Goal: Entertainment & Leisure: Consume media (video, audio)

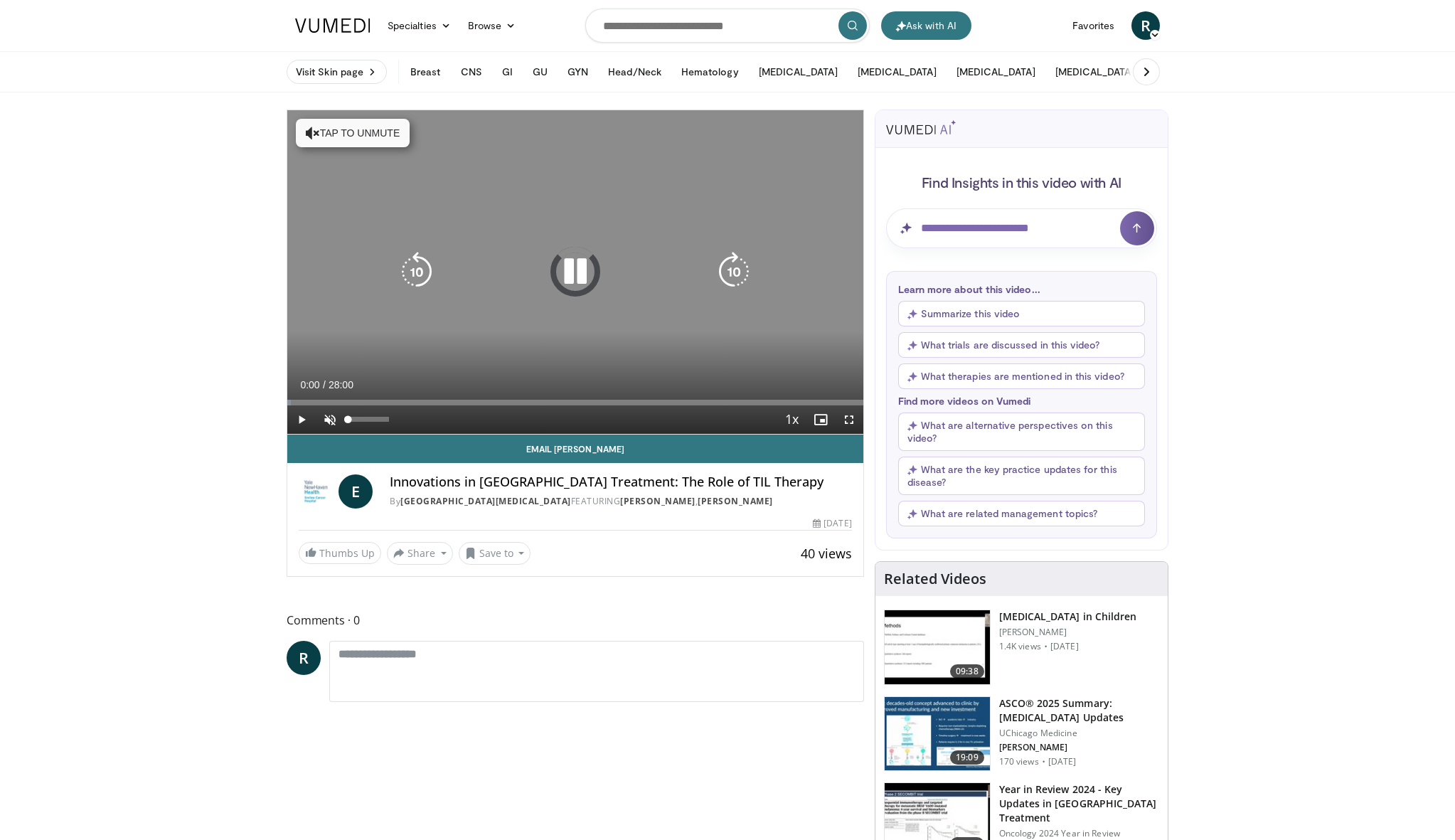
click at [331, 422] on span "Video Player" at bounding box center [330, 420] width 29 height 29
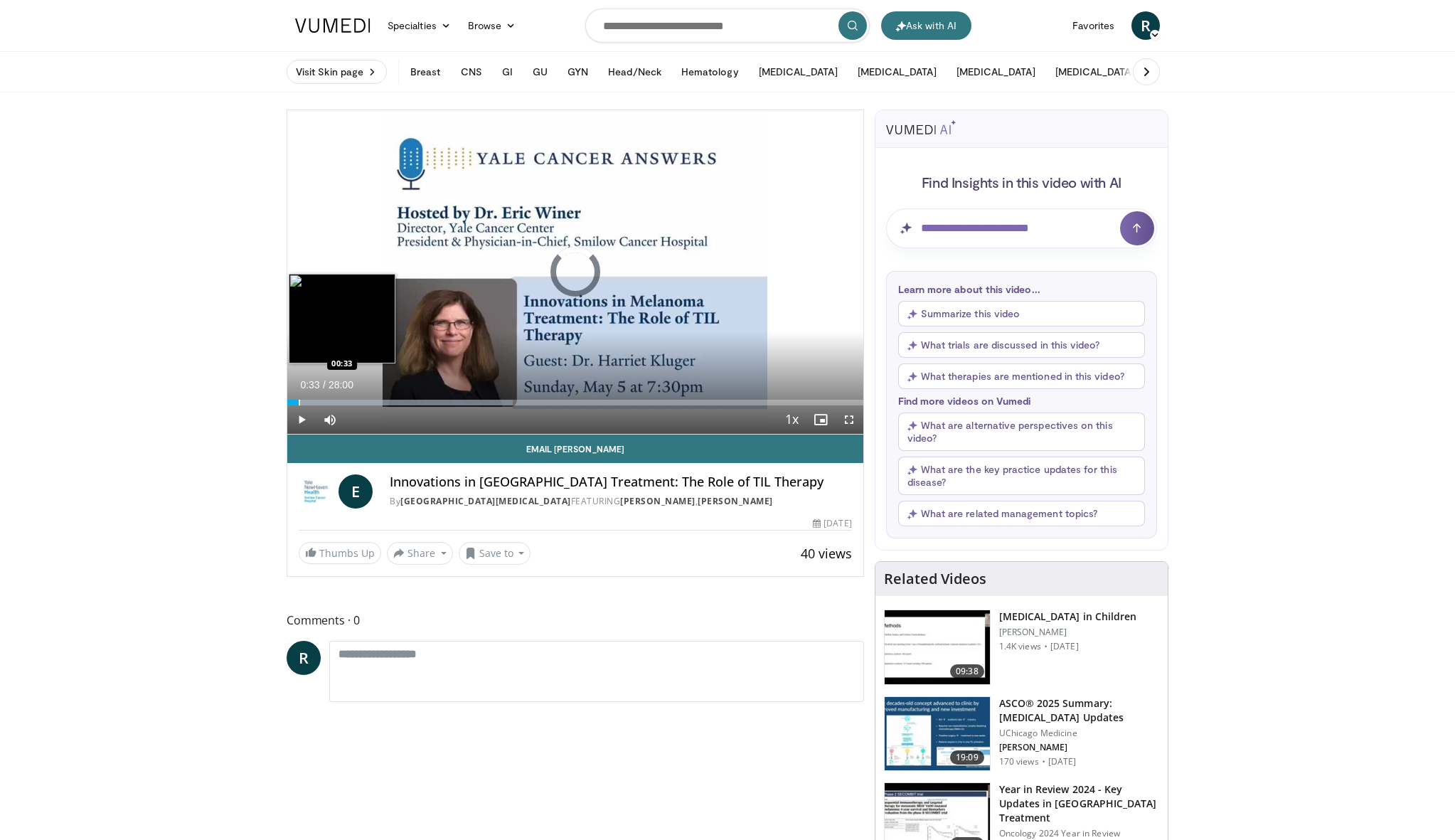
click at [299, 401] on div "Progress Bar" at bounding box center [299, 402] width 2 height 6
click at [310, 401] on div "Progress Bar" at bounding box center [311, 402] width 2 height 6
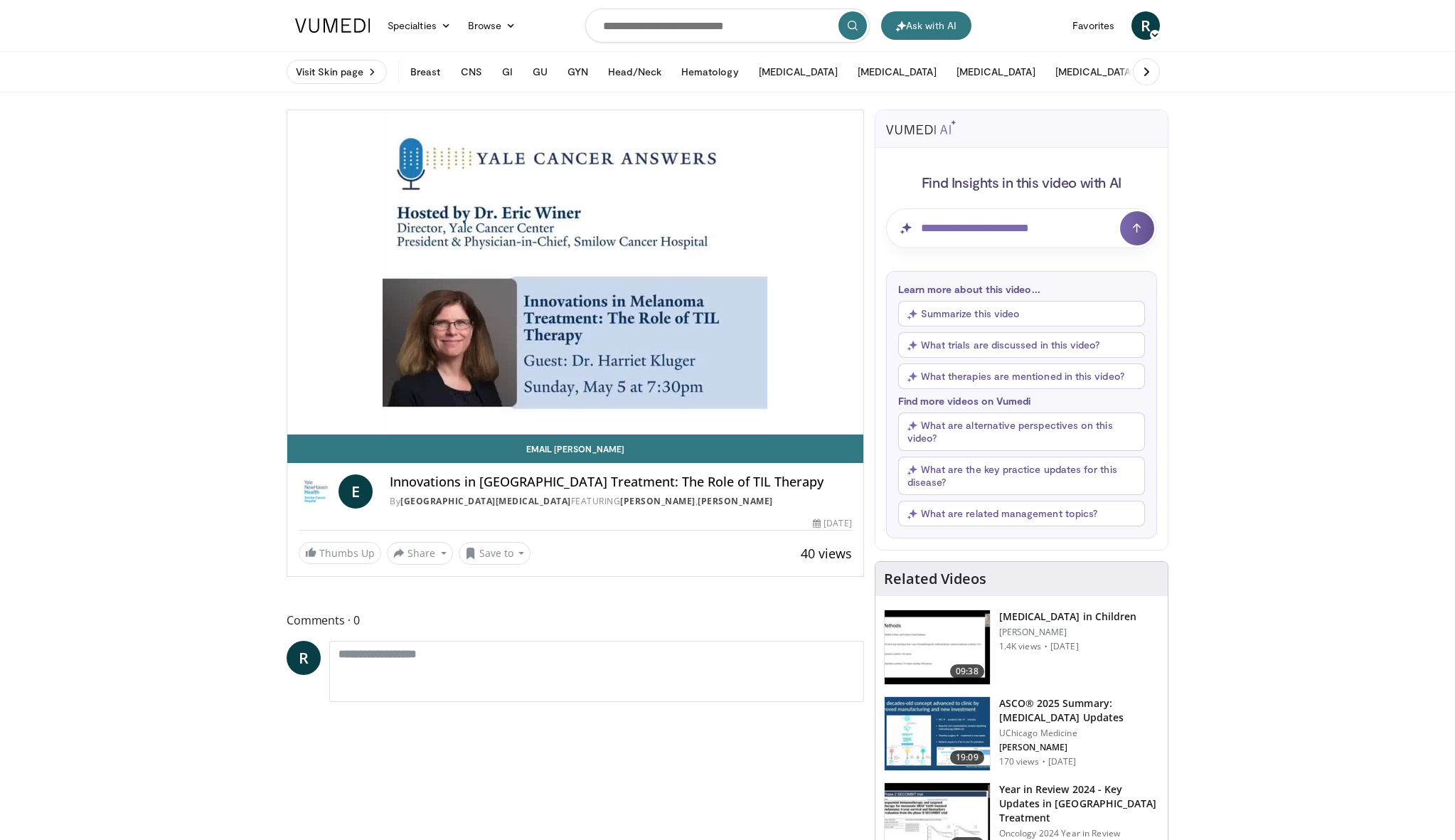
click at [321, 403] on div "10 seconds Tap to unmute" at bounding box center [575, 272] width 576 height 324
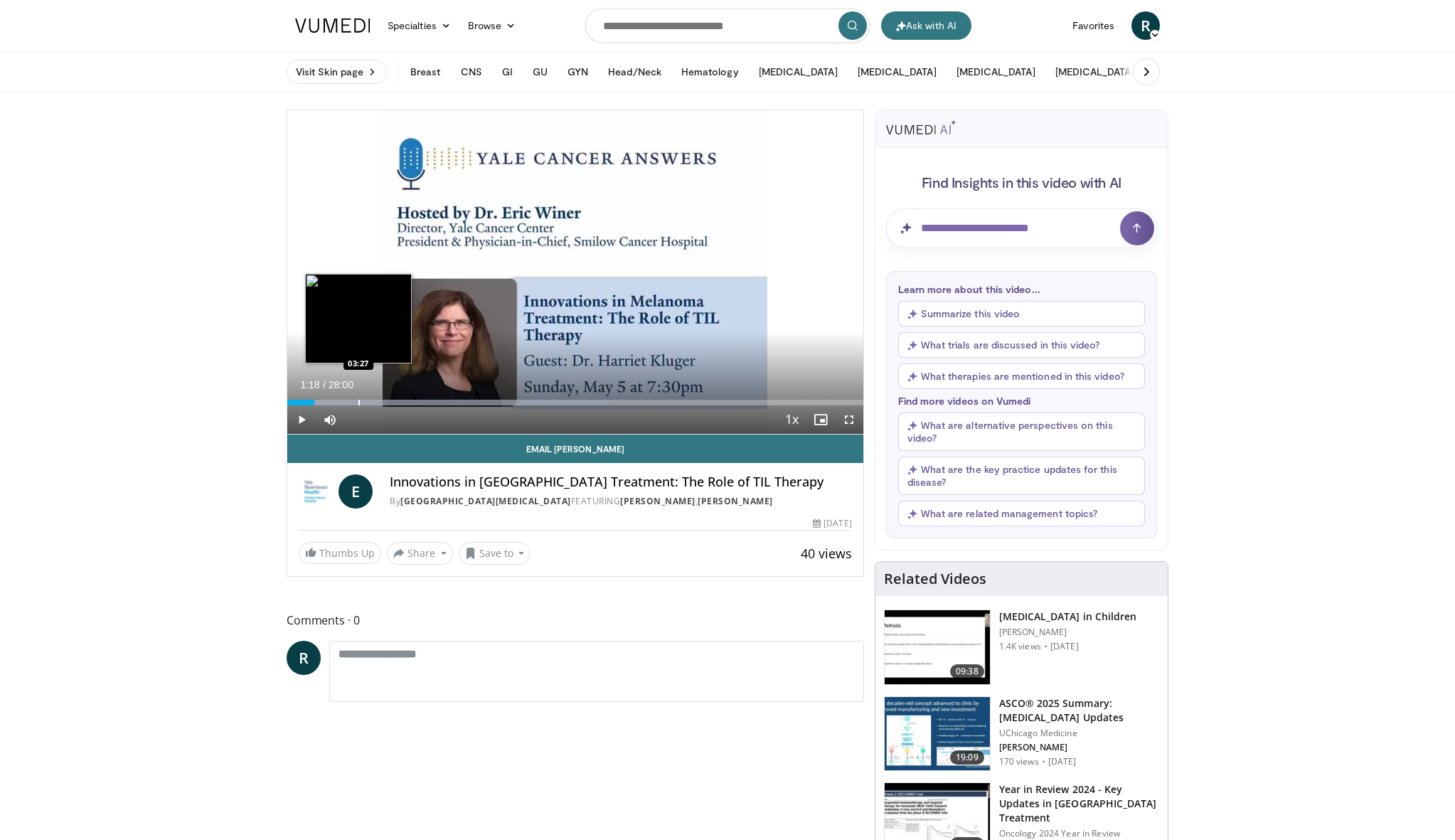
click at [359, 401] on div "Progress Bar" at bounding box center [359, 402] width 2 height 6
